Goal: Transaction & Acquisition: Purchase product/service

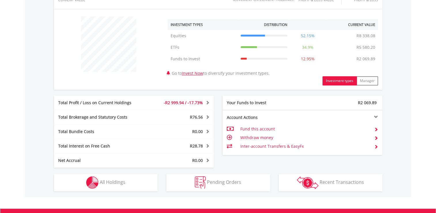
scroll to position [259, 0]
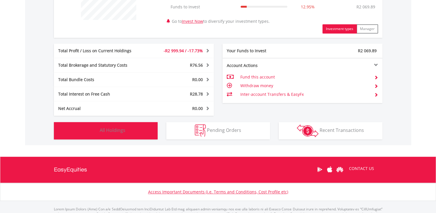
click at [115, 131] on span "All Holdings" at bounding box center [113, 130] width 26 height 6
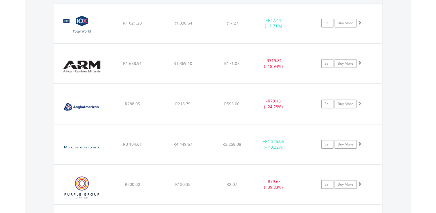
scroll to position [386, 0]
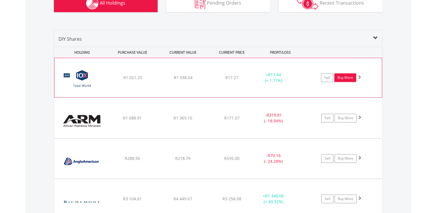
click at [345, 78] on link "Buy More" at bounding box center [345, 77] width 22 height 9
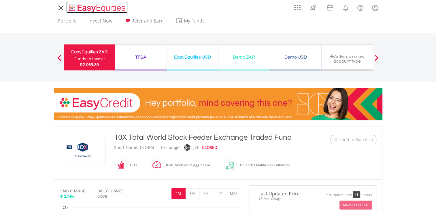
click at [96, 9] on img "Home page" at bounding box center [97, 8] width 60 height 10
